Goal: Task Accomplishment & Management: Complete application form

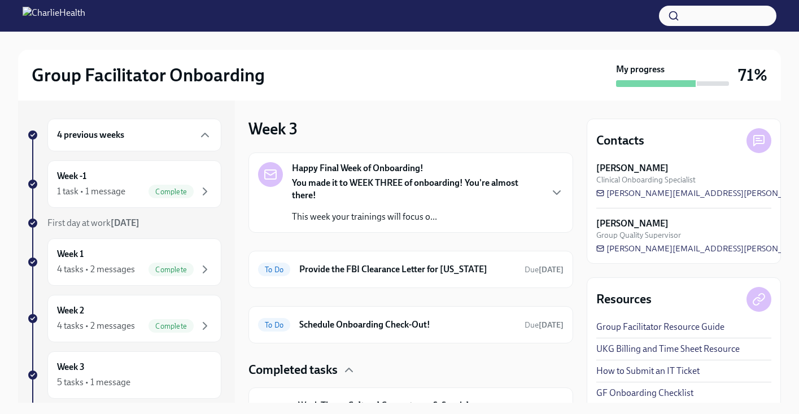
scroll to position [13, 0]
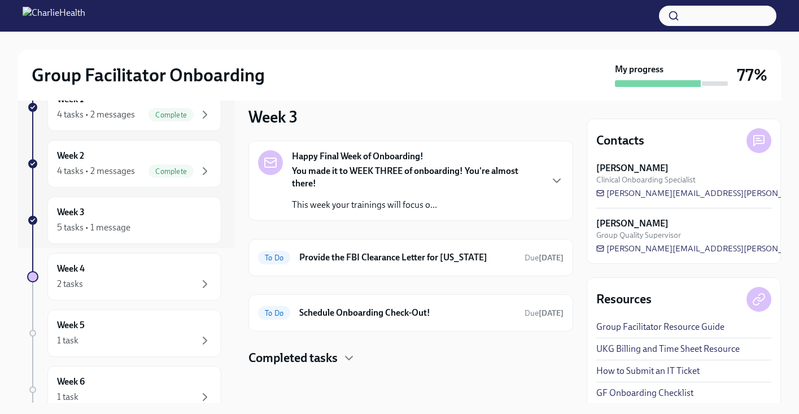
scroll to position [159, 0]
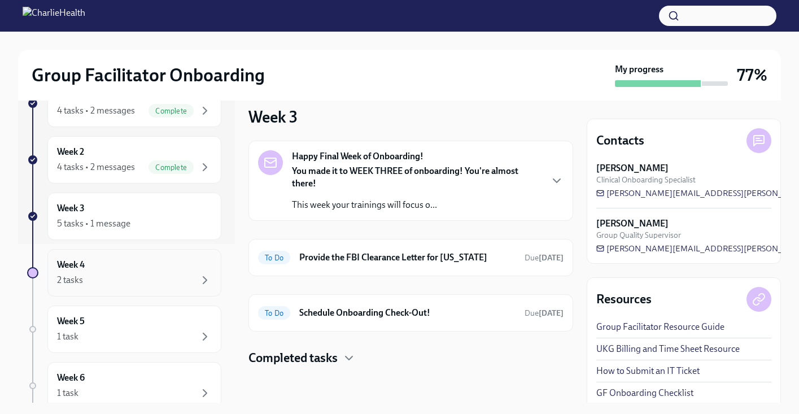
click at [142, 279] on div "2 tasks" at bounding box center [134, 280] width 155 height 14
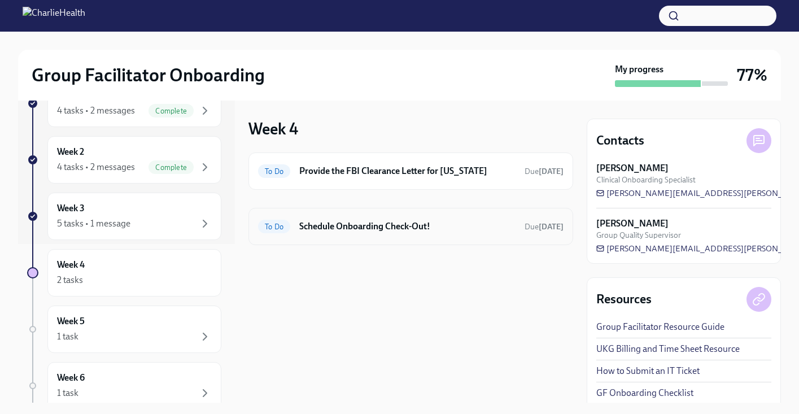
click at [510, 231] on h6 "Schedule Onboarding Check-Out!" at bounding box center [407, 226] width 216 height 12
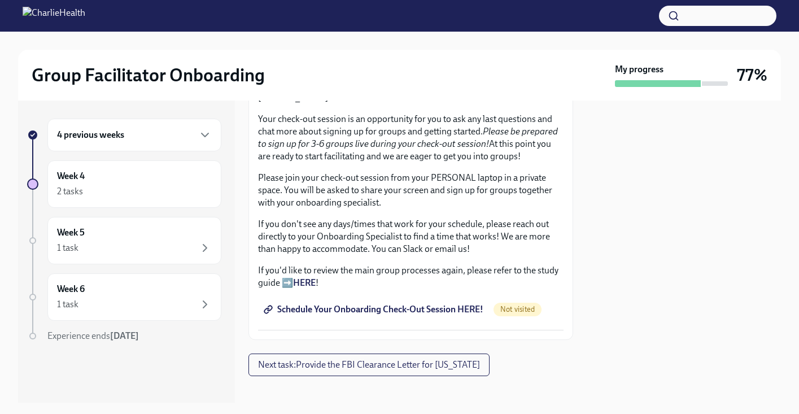
scroll to position [294, 0]
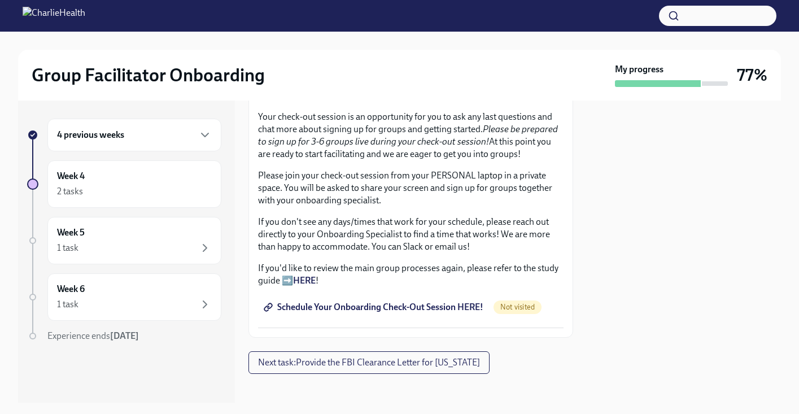
click at [409, 313] on span "Schedule Your Onboarding Check-Out Session HERE!" at bounding box center [374, 306] width 217 height 11
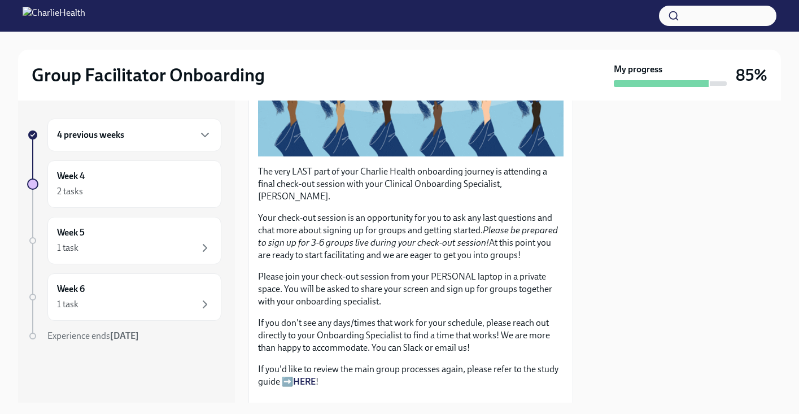
scroll to position [308, 0]
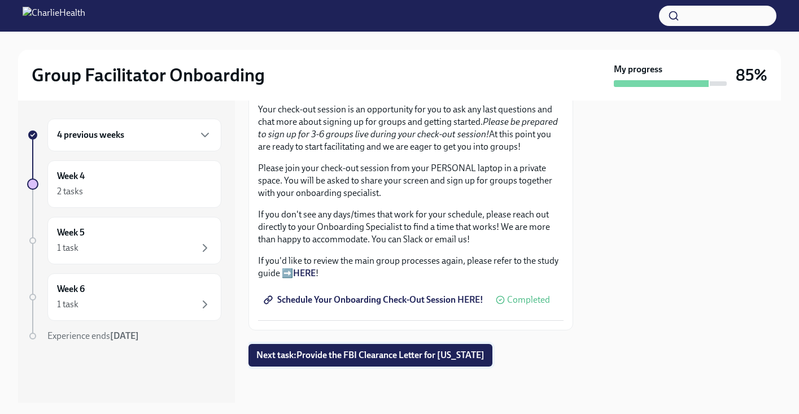
click at [330, 355] on span "Next task : Provide the FBI Clearance Letter for [US_STATE]" at bounding box center [370, 354] width 228 height 11
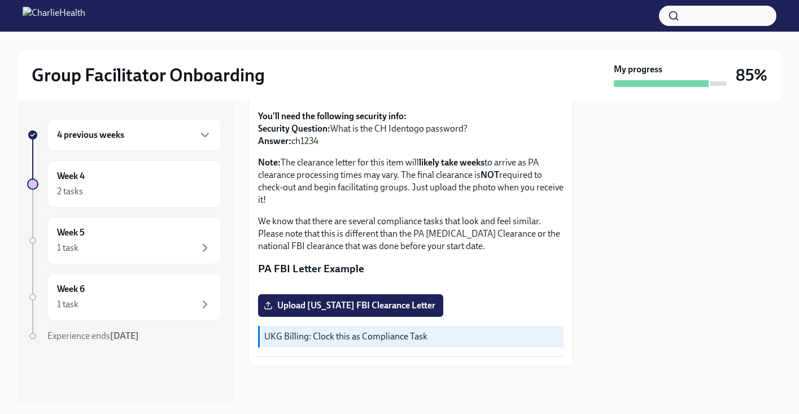
scroll to position [250, 0]
click at [162, 244] on div "1 task" at bounding box center [134, 248] width 155 height 14
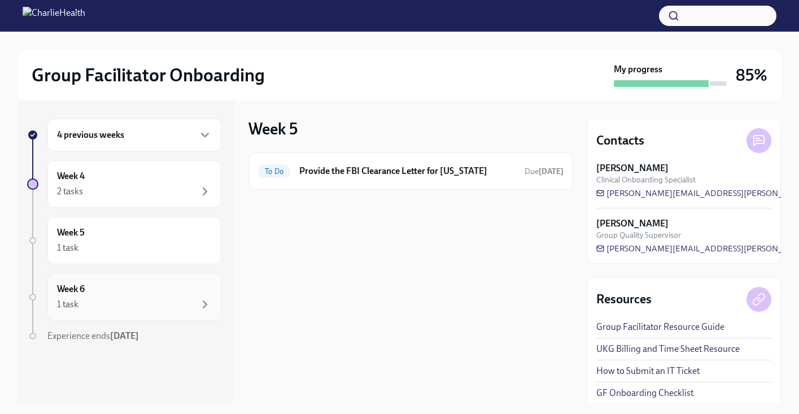
click at [158, 309] on div "1 task" at bounding box center [134, 305] width 155 height 14
